Goal: Register for event/course

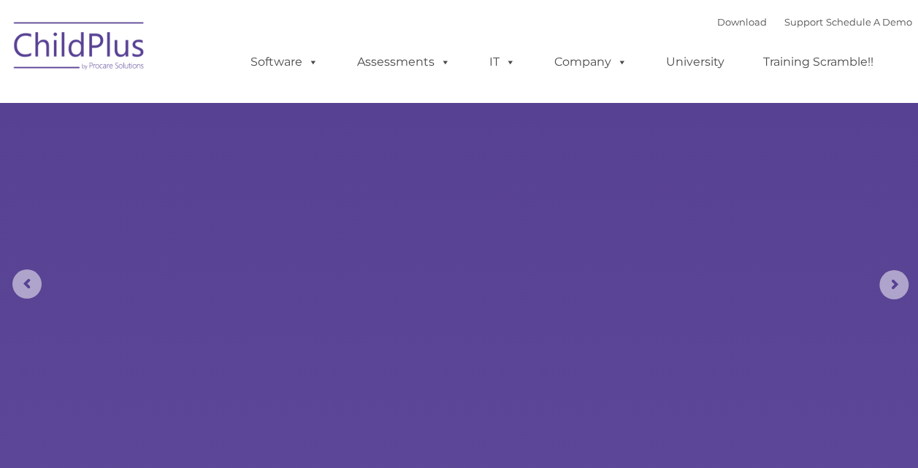
select select "MEDIUM"
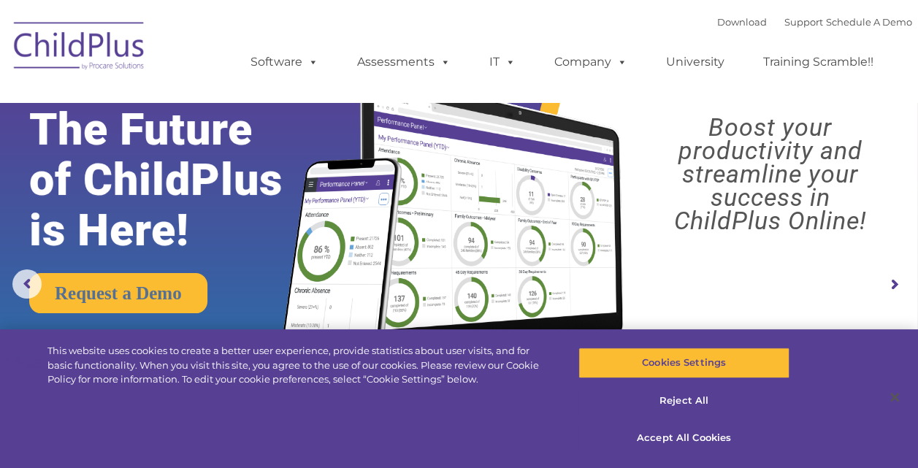
drag, startPoint x: 917, startPoint y: 51, endPoint x: 915, endPoint y: 33, distance: 18.3
click at [915, 34] on nav "Download Support | Schedule A Demo  MENU MENU Software ChildPlus: The original…" at bounding box center [459, 51] width 918 height 102
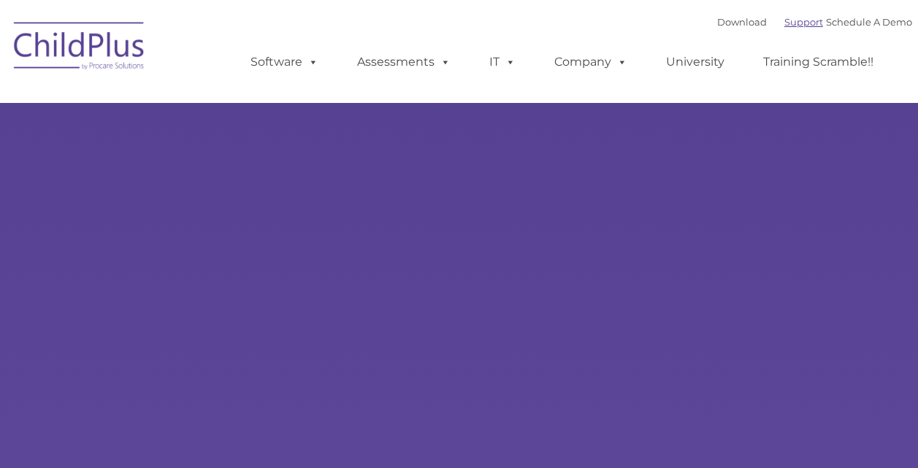
select select "MEDIUM"
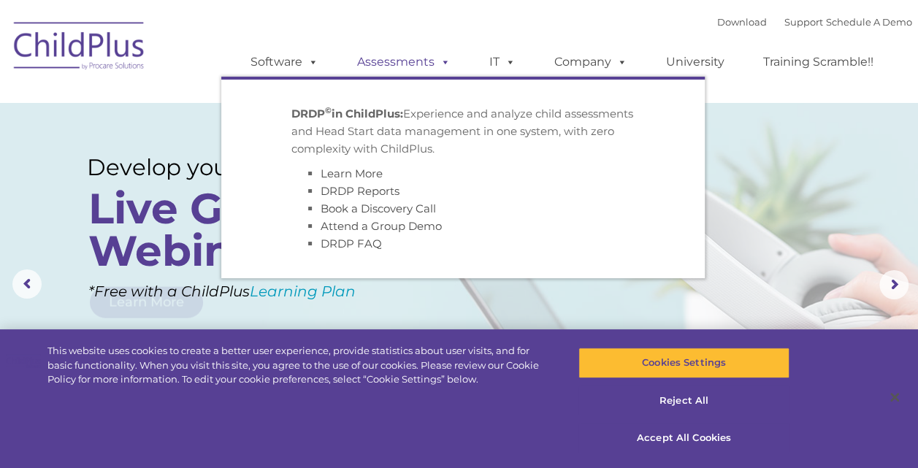
click at [444, 64] on span at bounding box center [442, 62] width 16 height 14
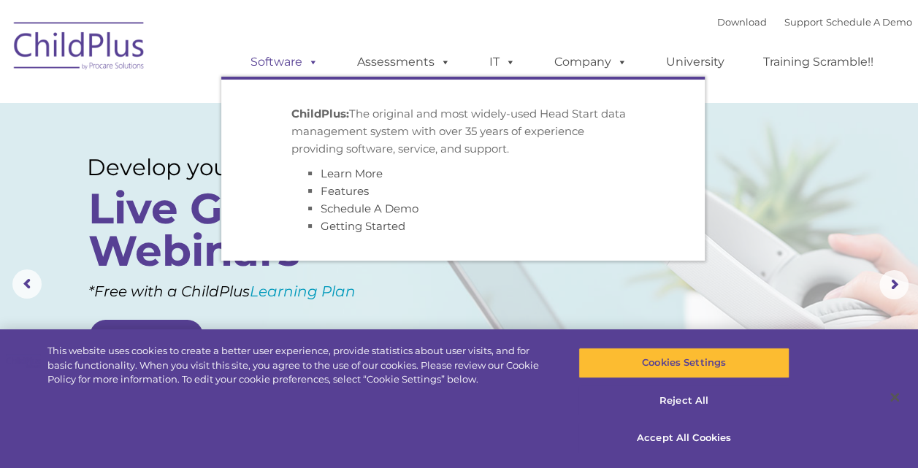
click at [307, 61] on span at bounding box center [310, 62] width 16 height 14
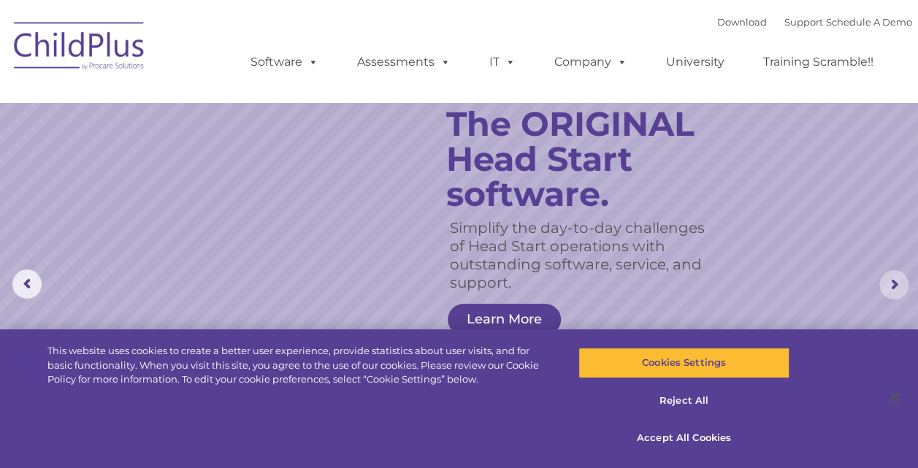
click at [894, 283] on rs-arrow at bounding box center [893, 284] width 29 height 29
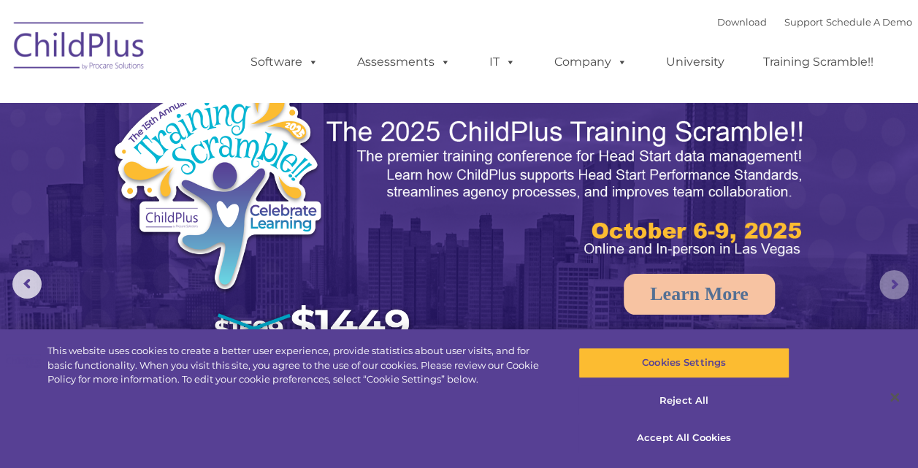
click at [894, 285] on rs-arrow at bounding box center [893, 284] width 29 height 29
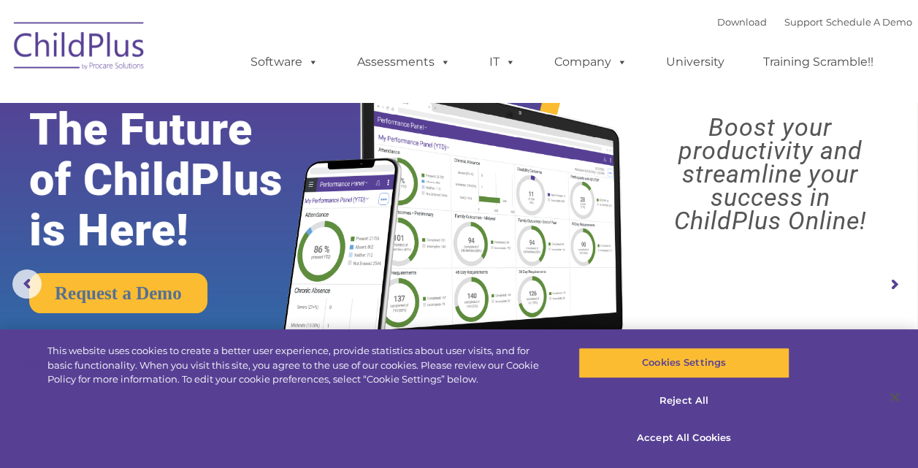
click at [894, 285] on rs-arrow at bounding box center [893, 284] width 29 height 29
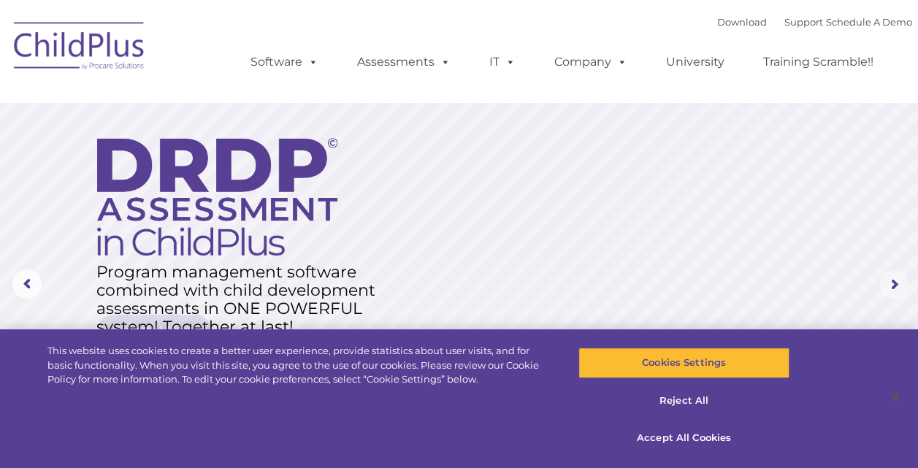
click at [894, 285] on rs-arrow at bounding box center [893, 284] width 29 height 29
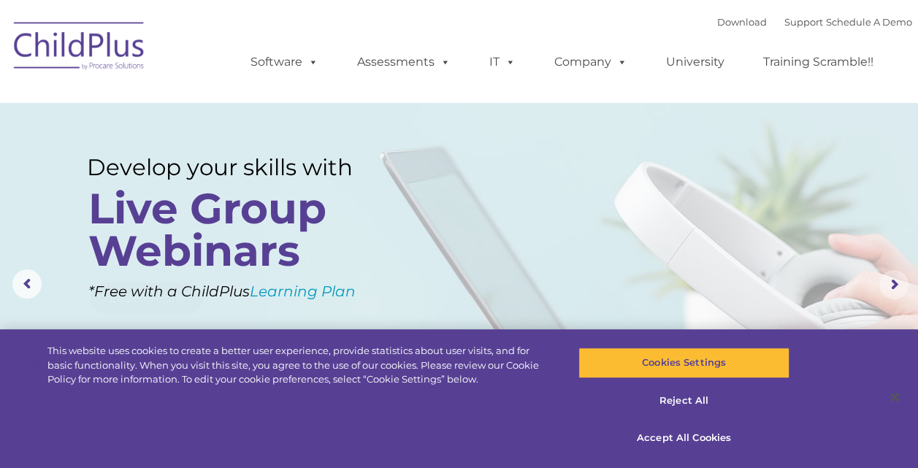
click at [894, 285] on rs-arrow at bounding box center [893, 284] width 29 height 29
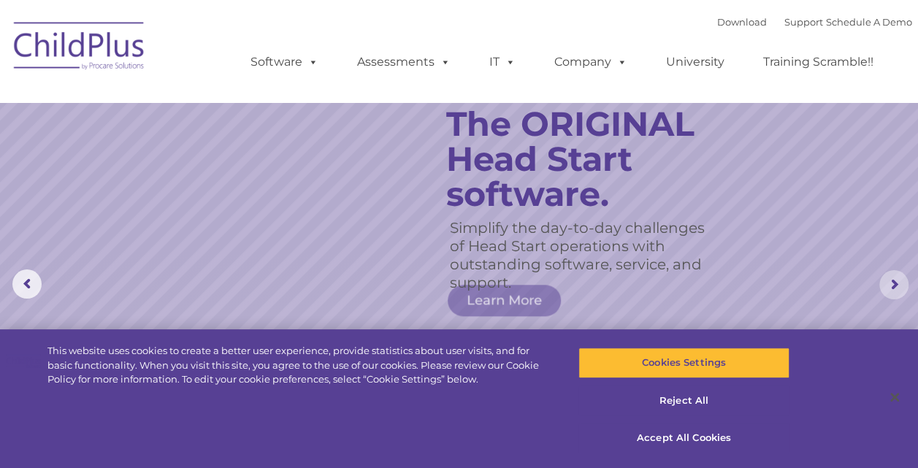
click at [894, 285] on rs-arrow at bounding box center [893, 284] width 29 height 29
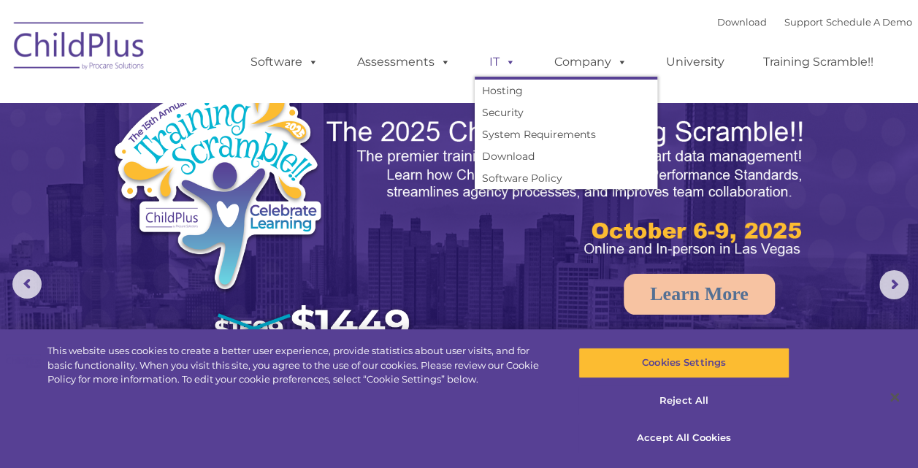
click at [503, 58] on span at bounding box center [507, 62] width 16 height 14
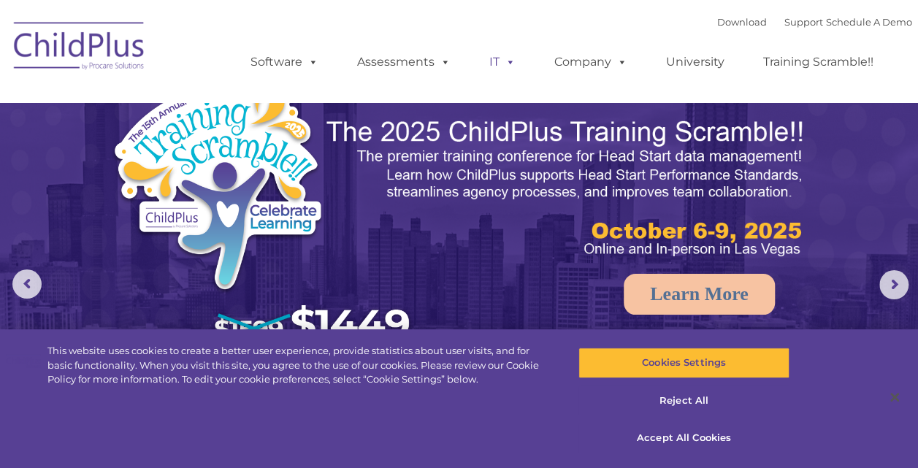
click at [506, 61] on span at bounding box center [507, 62] width 16 height 14
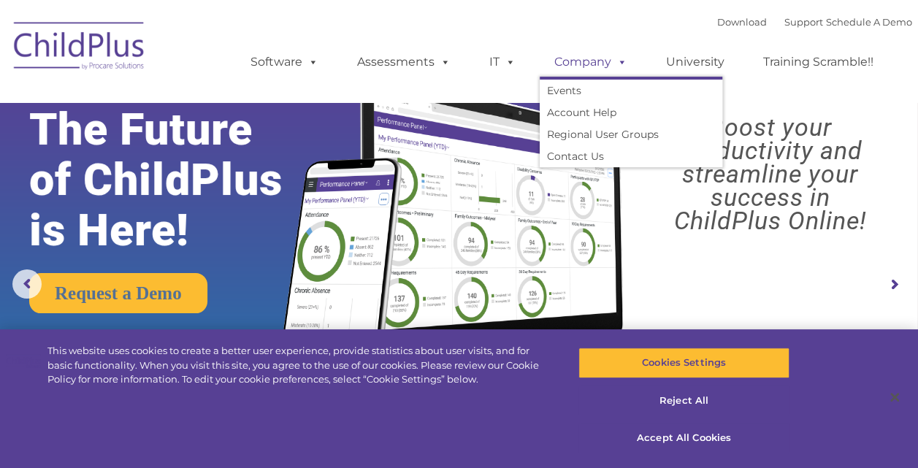
click at [625, 61] on span at bounding box center [619, 62] width 16 height 14
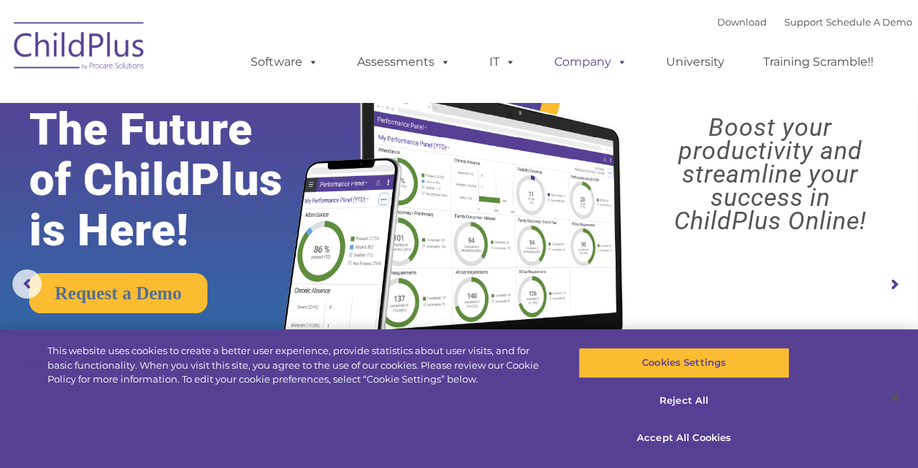
click at [625, 63] on span at bounding box center [619, 62] width 16 height 14
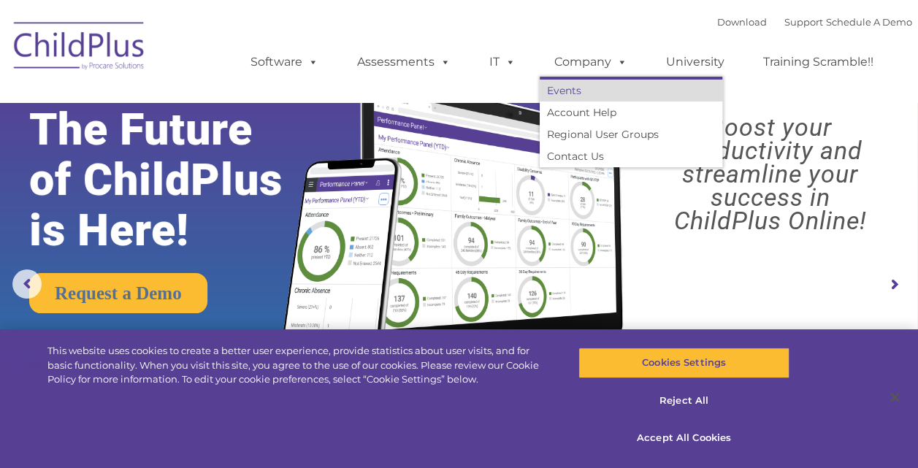
click at [575, 94] on link "Events" at bounding box center [630, 91] width 182 height 22
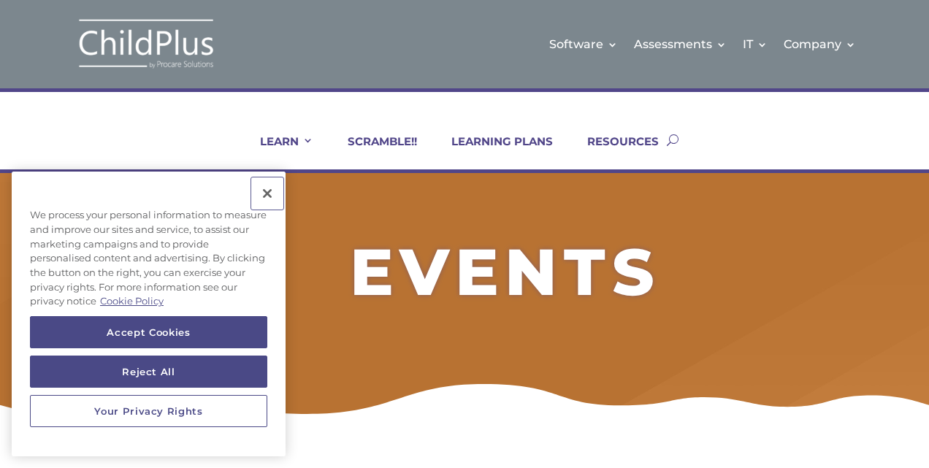
click at [272, 190] on button "Close" at bounding box center [267, 193] width 32 height 32
